Goal: Task Accomplishment & Management: Use online tool/utility

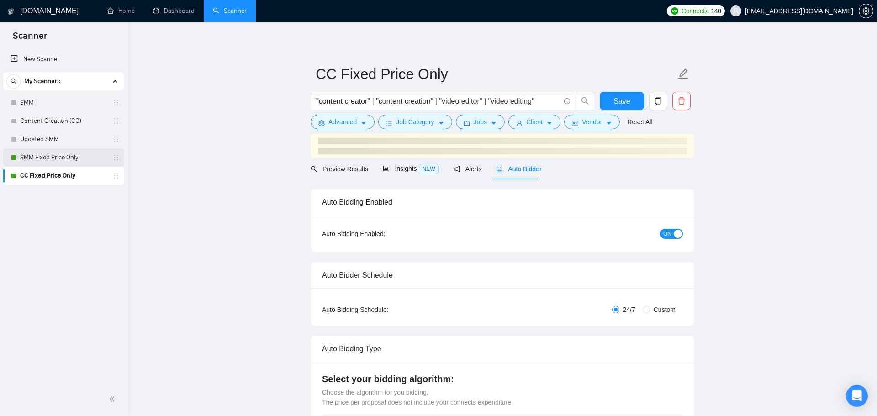
checkbox input "true"
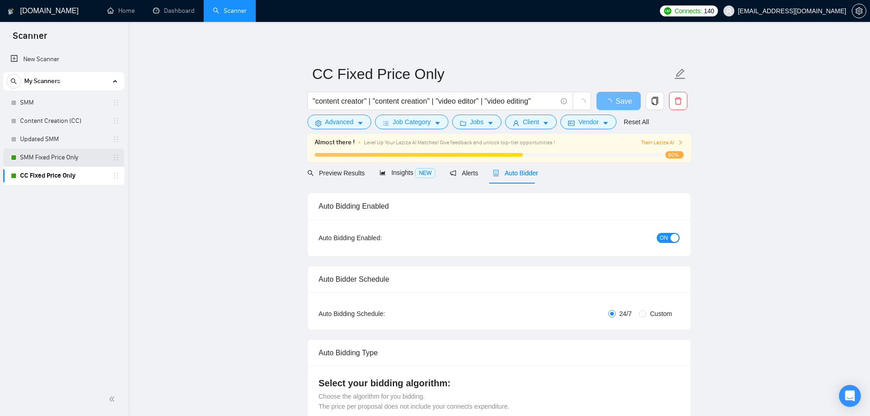
click at [83, 160] on link "SMM Fixed Price Only" at bounding box center [63, 157] width 87 height 18
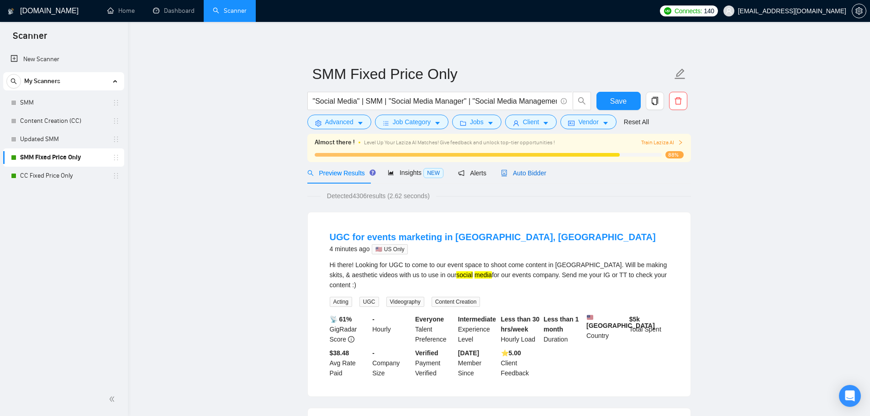
click at [515, 177] on div "Auto Bidder" at bounding box center [523, 173] width 45 height 10
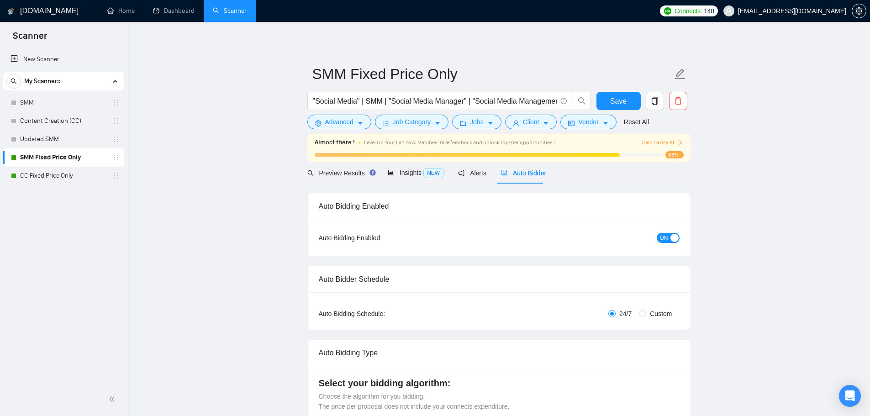
checkbox input "true"
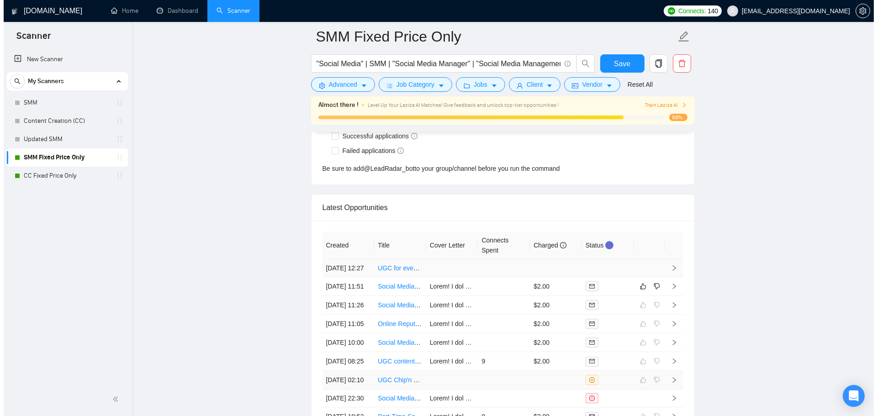
scroll to position [2386, 0]
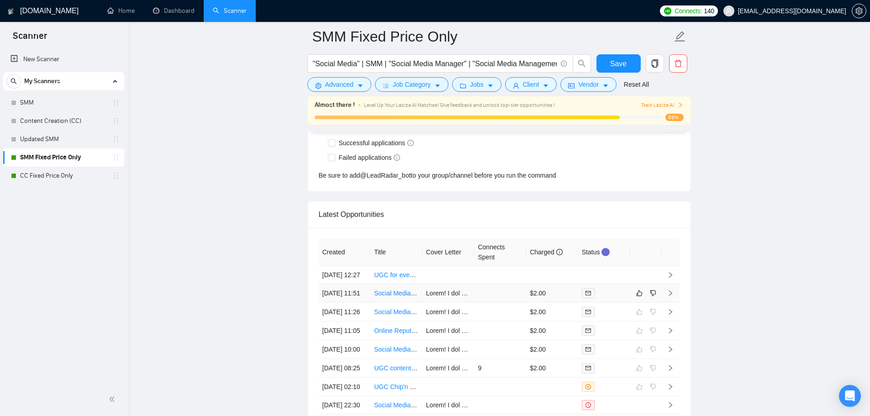
click at [500, 303] on td at bounding box center [500, 293] width 52 height 19
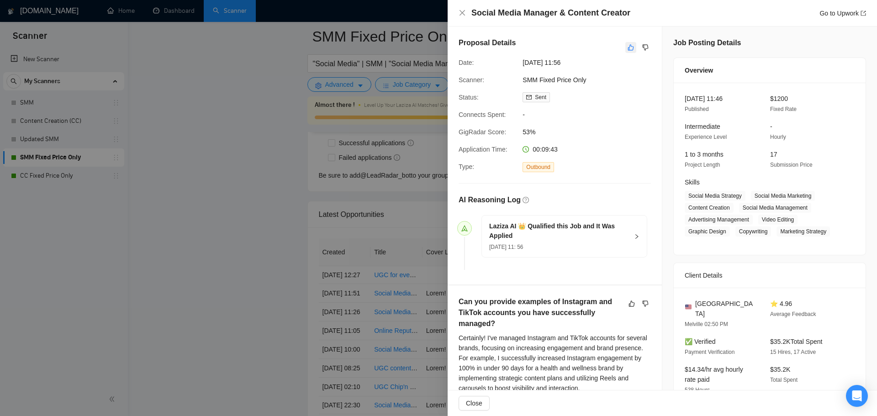
click at [628, 50] on icon "like" at bounding box center [631, 48] width 6 height 6
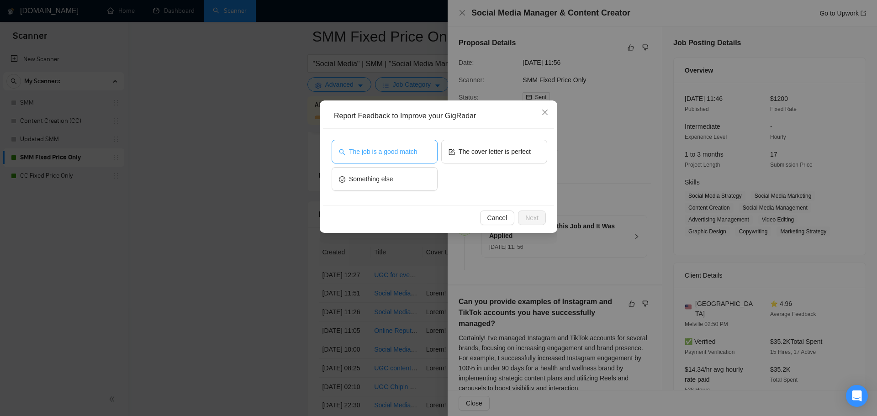
click at [410, 158] on button "The job is a good match" at bounding box center [384, 152] width 106 height 24
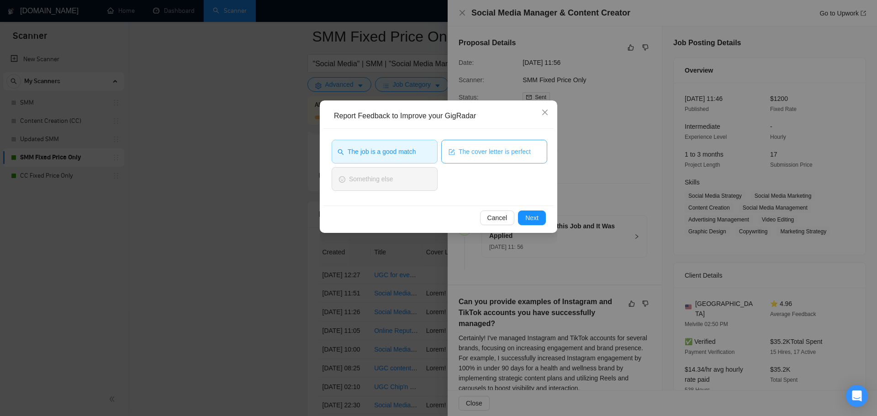
click at [482, 152] on span "The cover letter is perfect" at bounding box center [494, 152] width 72 height 10
click at [528, 219] on span "Next" at bounding box center [531, 218] width 13 height 10
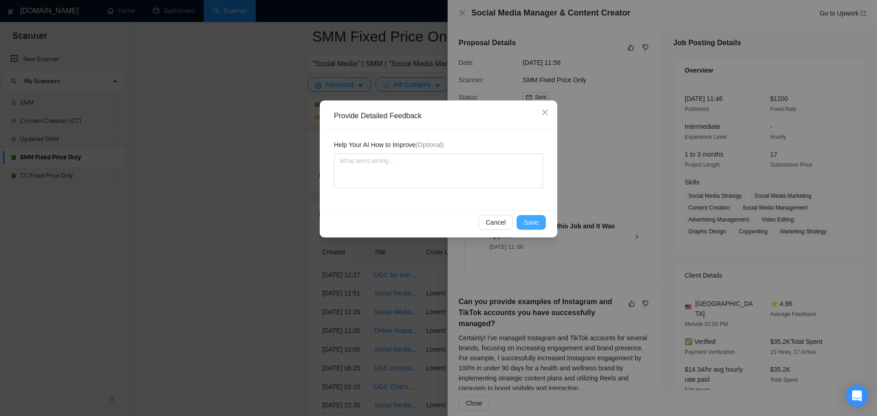
click at [528, 220] on span "Save" at bounding box center [531, 222] width 15 height 10
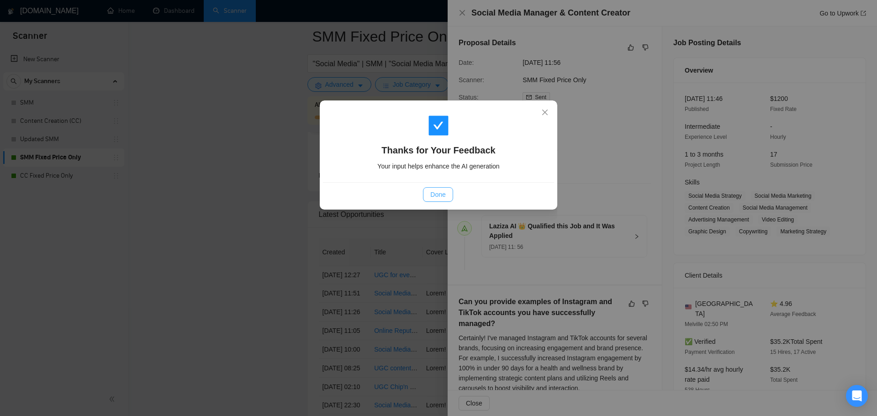
click at [444, 195] on span "Done" at bounding box center [437, 194] width 15 height 10
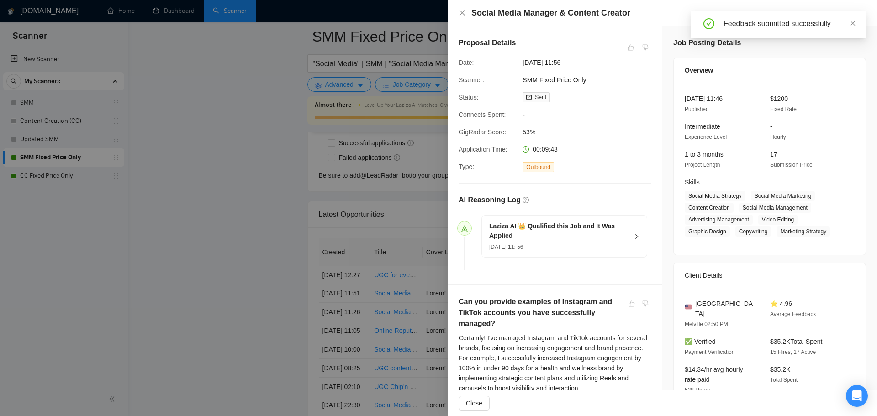
click at [245, 212] on div at bounding box center [438, 208] width 877 height 416
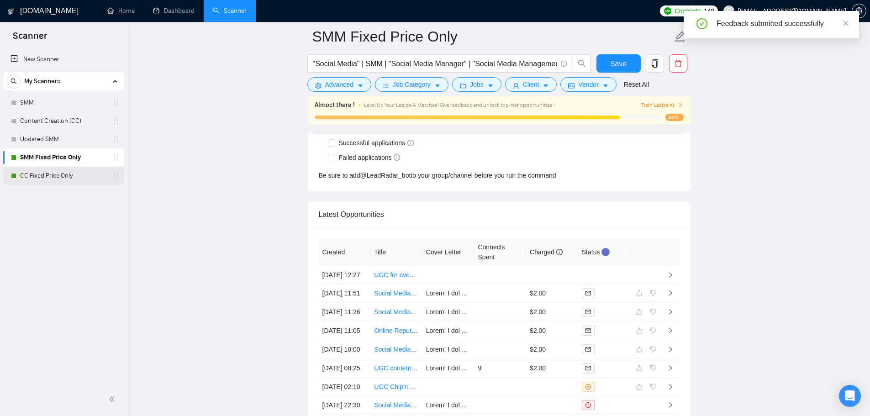
click at [47, 174] on link "CC Fixed Price Only" at bounding box center [63, 176] width 87 height 18
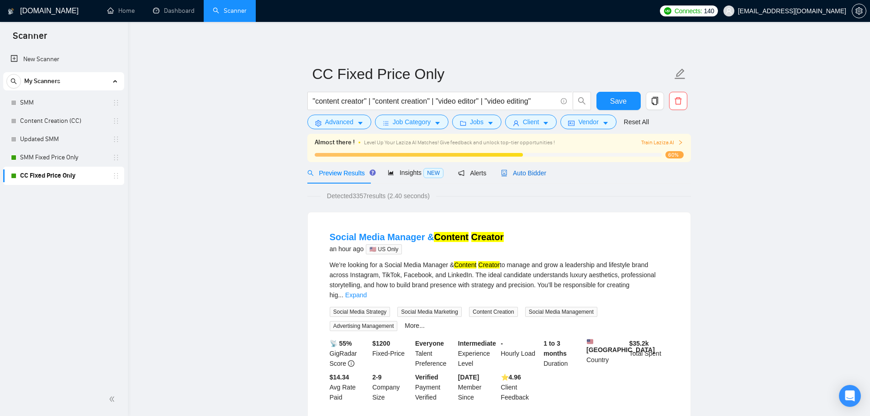
click at [514, 169] on span "Auto Bidder" at bounding box center [523, 172] width 45 height 7
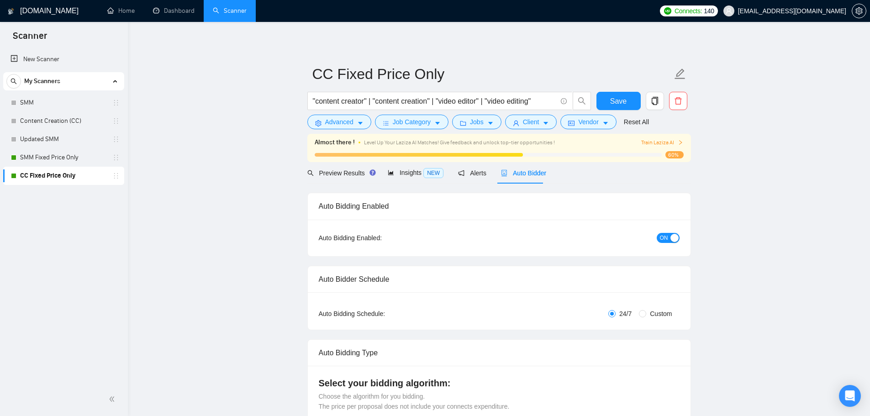
checkbox input "true"
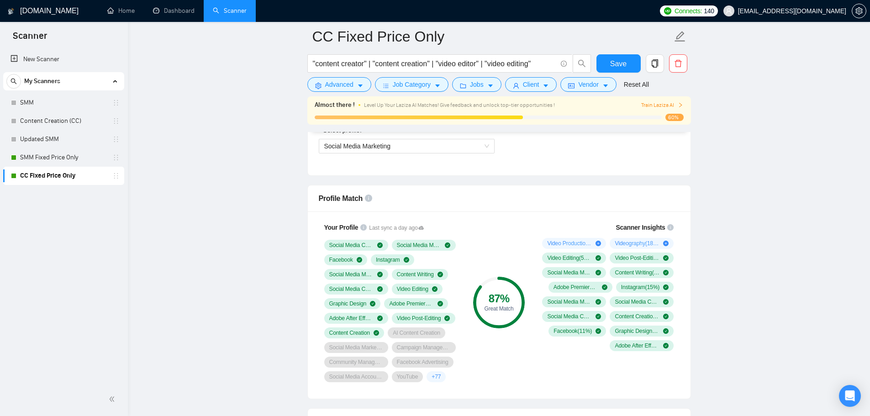
scroll to position [639, 0]
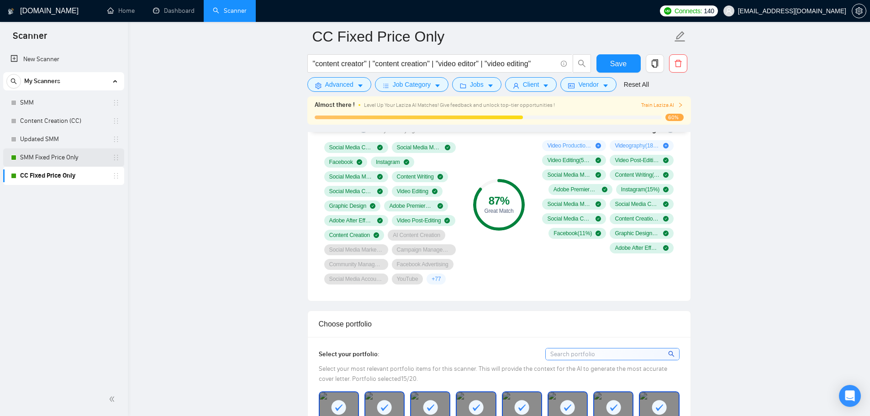
click at [73, 161] on link "SMM Fixed Price Only" at bounding box center [63, 157] width 87 height 18
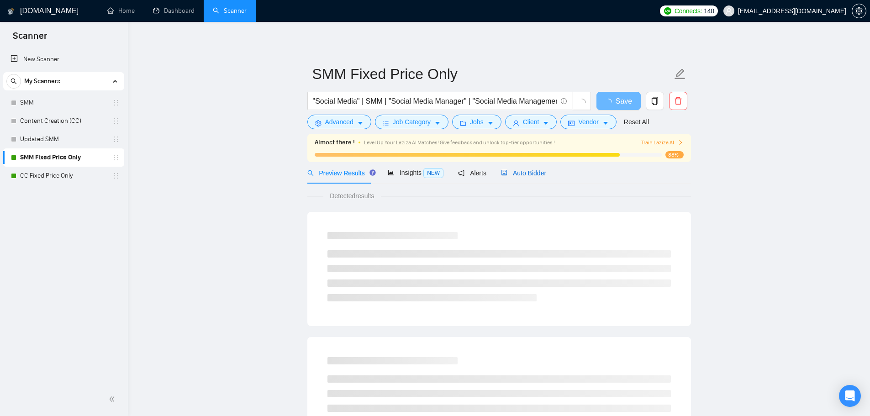
click at [507, 172] on span "Auto Bidder" at bounding box center [523, 172] width 45 height 7
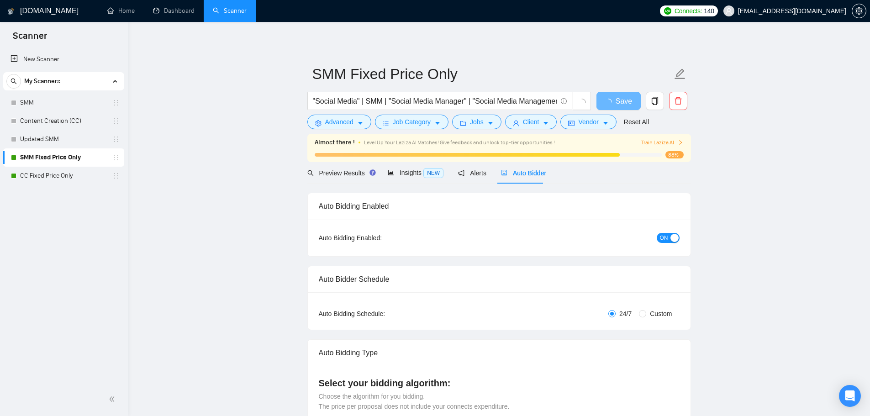
checkbox input "true"
click at [398, 178] on div "Insights NEW" at bounding box center [416, 173] width 56 height 11
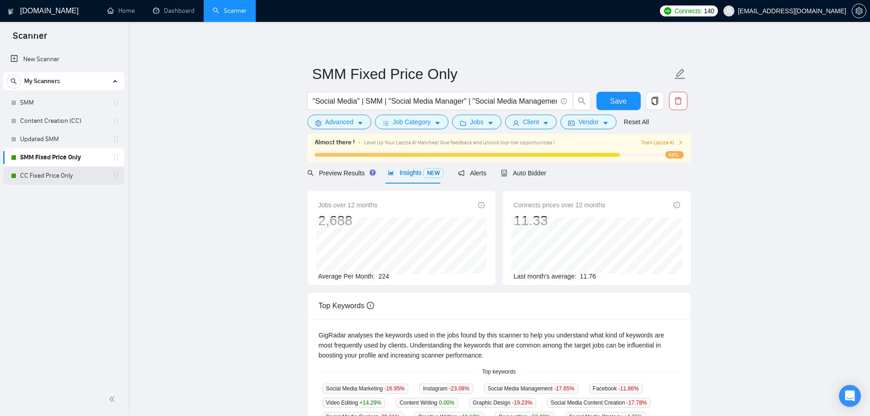
click at [86, 167] on link "CC Fixed Price Only" at bounding box center [63, 176] width 87 height 18
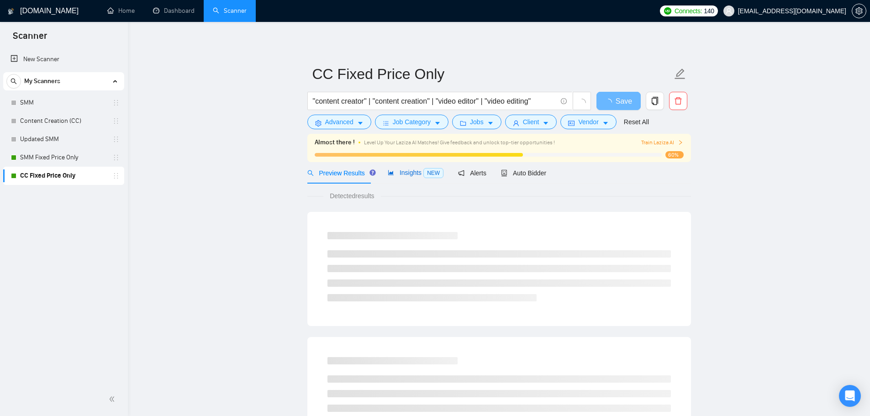
click at [436, 175] on span "NEW" at bounding box center [433, 173] width 20 height 10
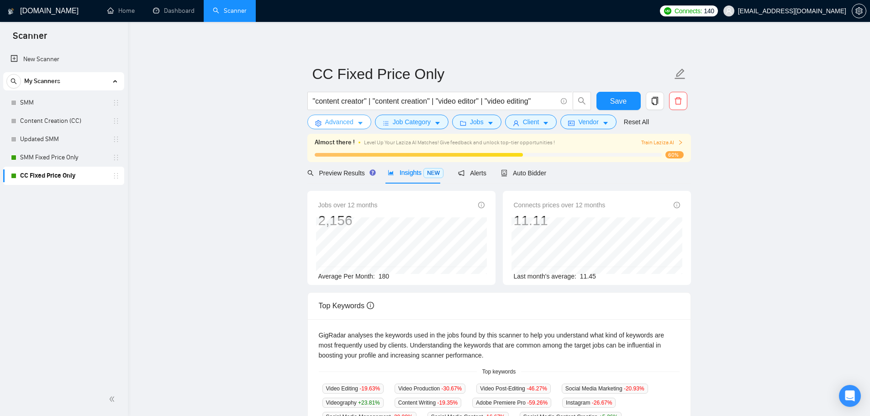
click at [347, 123] on span "Advanced" at bounding box center [339, 122] width 28 height 10
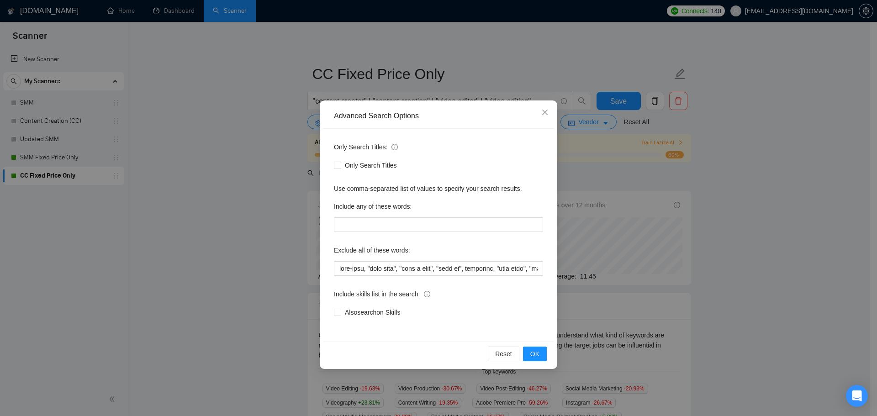
drag, startPoint x: 181, startPoint y: 274, endPoint x: 189, endPoint y: 273, distance: 8.8
click at [182, 274] on div "Advanced Search Options Only Search Titles: Only Search Titles Use comma-separa…" at bounding box center [438, 208] width 877 height 416
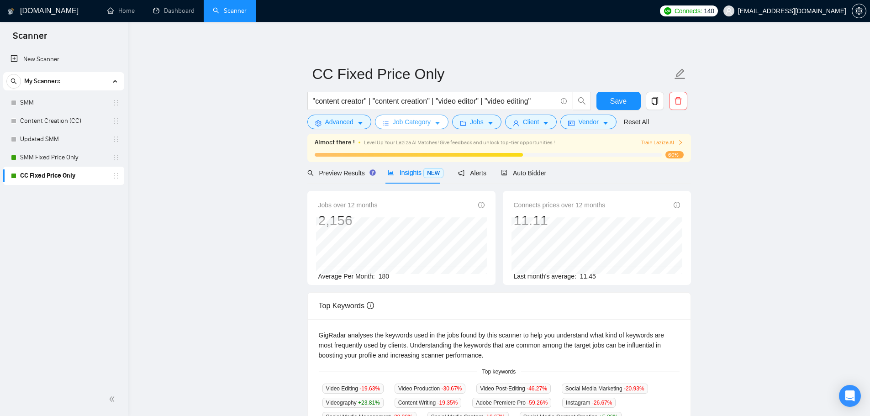
click at [401, 126] on span "Job Category" at bounding box center [412, 122] width 38 height 10
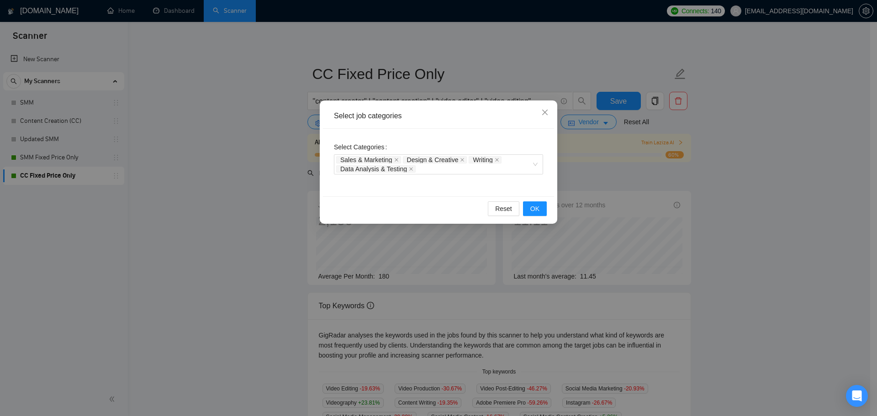
click at [256, 233] on div "Select job categories Select Categories Sales & Marketing Design & Creative Wri…" at bounding box center [438, 208] width 877 height 416
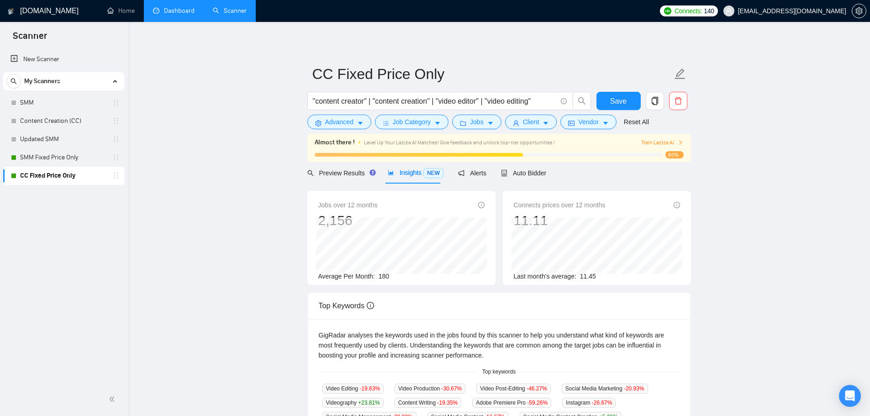
click at [174, 15] on link "Dashboard" at bounding box center [174, 11] width 42 height 8
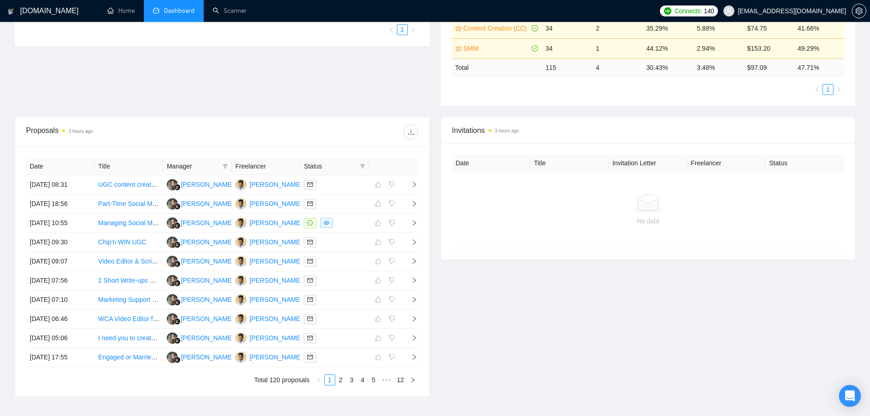
scroll to position [274, 0]
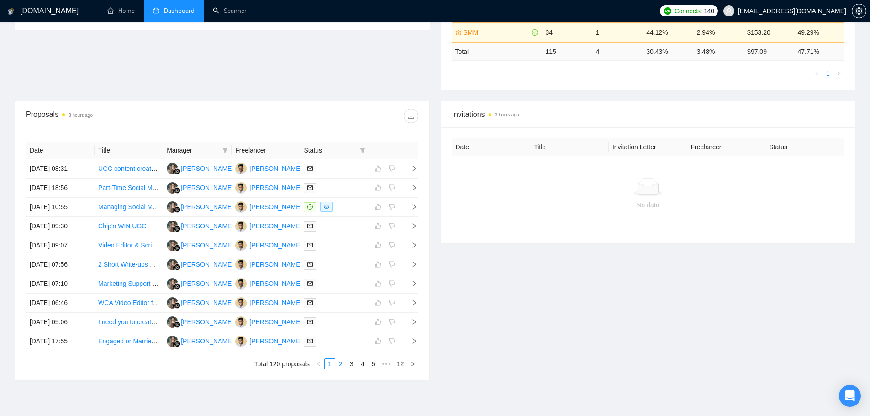
click at [341, 361] on link "2" at bounding box center [341, 364] width 10 height 10
click at [332, 371] on div "Date Title Manager Freelancer Status 07 Oct, 2025 17:41 Professional Video Edit…" at bounding box center [222, 256] width 414 height 250
click at [331, 366] on link "1" at bounding box center [330, 364] width 10 height 10
